Goal: Task Accomplishment & Management: Use online tool/utility

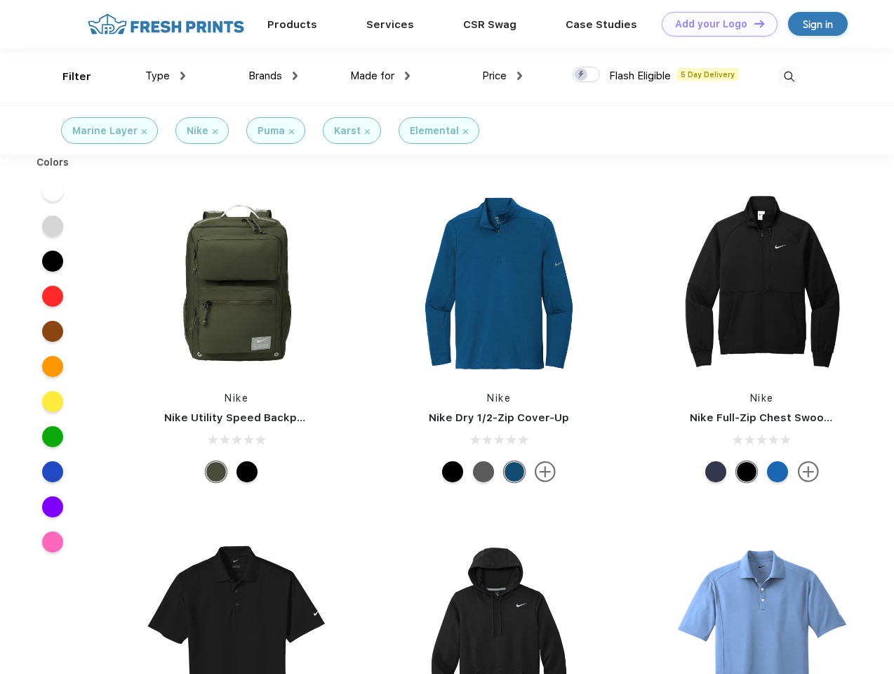
scroll to position [1, 0]
click at [715, 24] on link "Add your Logo Design Tool" at bounding box center [720, 24] width 116 height 25
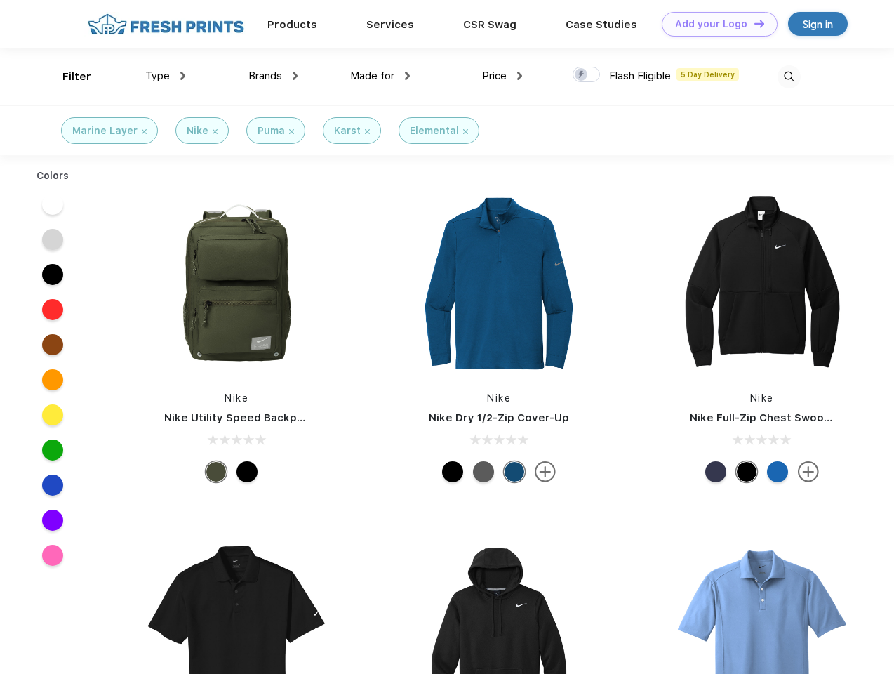
click at [0, 0] on div "Design Tool" at bounding box center [0, 0] width 0 height 0
click at [753, 23] on link "Add your Logo Design Tool" at bounding box center [720, 24] width 116 height 25
click at [67, 77] on div "Filter" at bounding box center [76, 77] width 29 height 16
click at [166, 76] on span "Type" at bounding box center [157, 75] width 25 height 13
click at [273, 76] on span "Brands" at bounding box center [265, 75] width 34 height 13
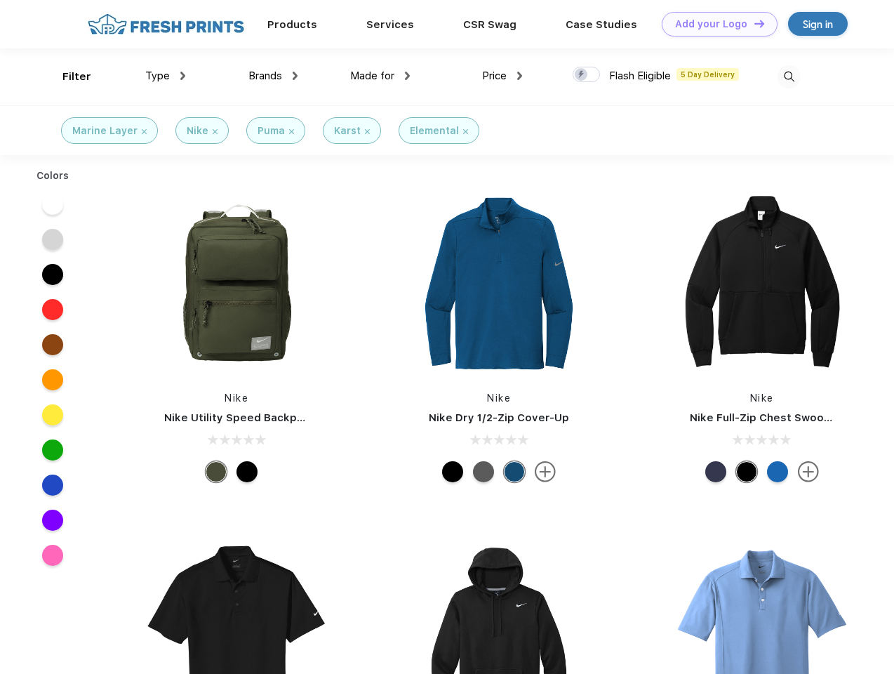
click at [380, 76] on span "Made for" at bounding box center [372, 75] width 44 height 13
click at [503, 76] on span "Price" at bounding box center [494, 75] width 25 height 13
click at [587, 75] on div at bounding box center [586, 74] width 27 height 15
click at [582, 75] on input "checkbox" at bounding box center [577, 70] width 9 height 9
click at [789, 77] on img at bounding box center [789, 76] width 23 height 23
